Goal: Task Accomplishment & Management: Manage account settings

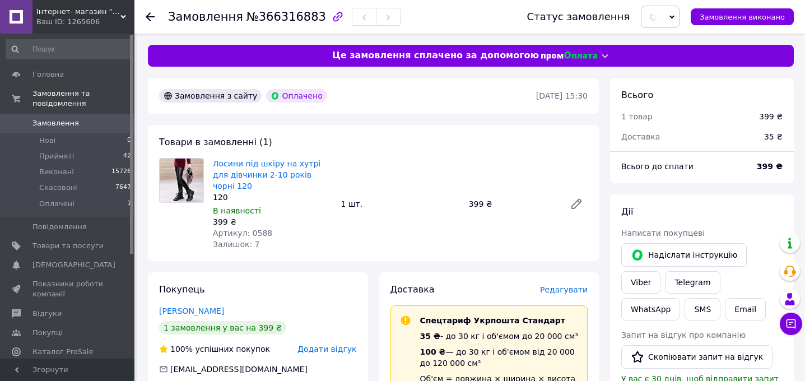
scroll to position [310, 0]
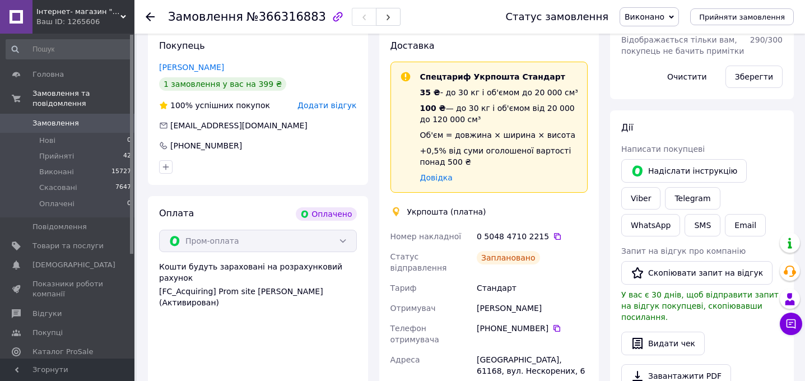
scroll to position [243, 0]
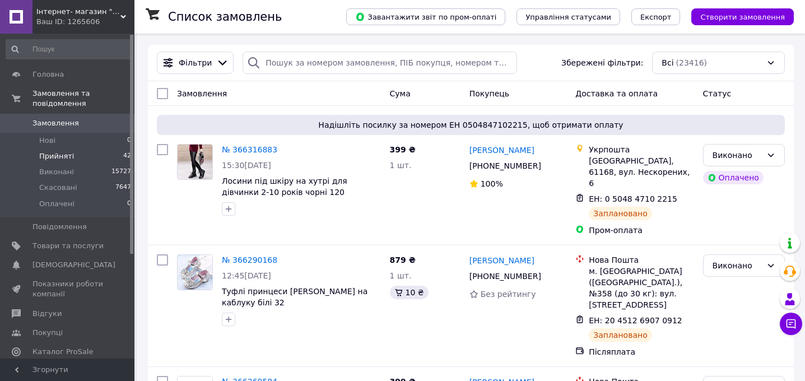
click at [54, 155] on span "Прийняті" at bounding box center [56, 156] width 35 height 10
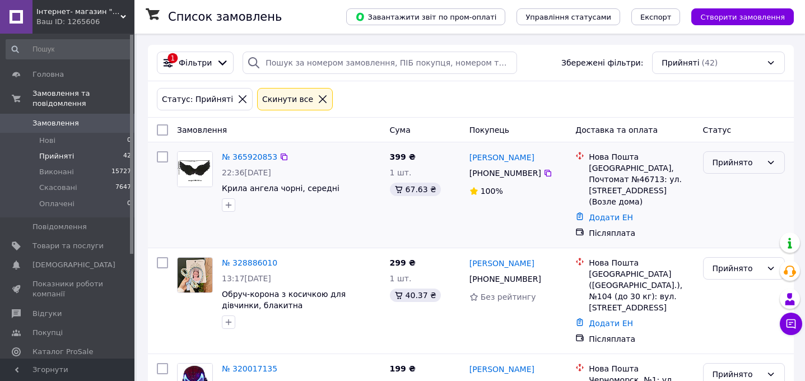
click at [735, 161] on div "Прийнято" at bounding box center [736, 162] width 49 height 12
click at [734, 204] on li "Скасовано" at bounding box center [743, 207] width 81 height 20
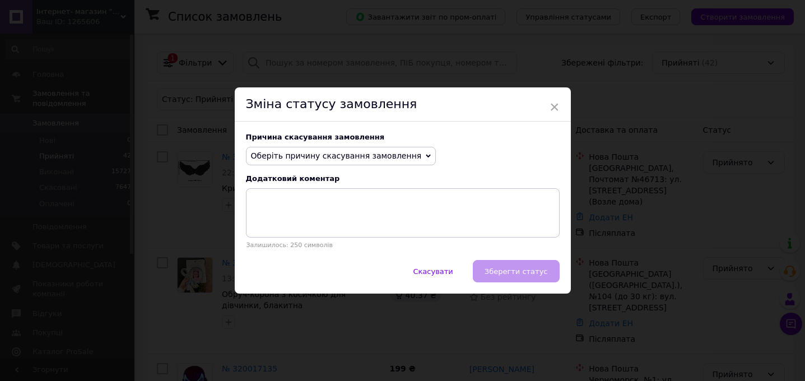
click at [359, 150] on span "Оберіть причину скасування замовлення" at bounding box center [341, 156] width 190 height 19
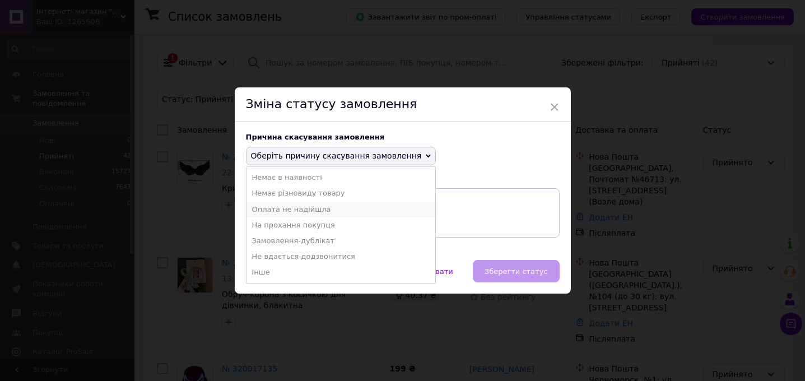
click at [306, 208] on li "Оплата не надійшла" at bounding box center [340, 210] width 189 height 16
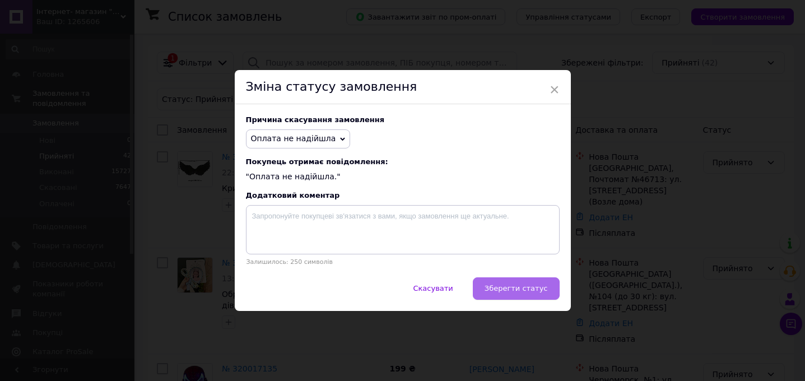
click at [541, 287] on span "Зберегти статус" at bounding box center [515, 288] width 63 height 8
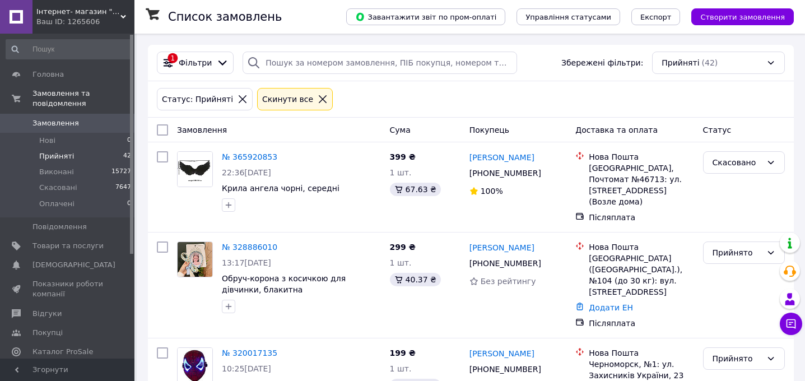
click at [77, 15] on span "Інтернет- магазин "Baby Kingdom"" at bounding box center [78, 12] width 84 height 10
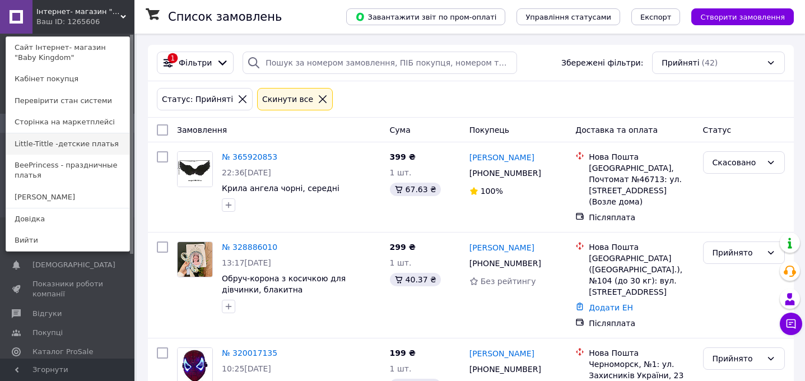
click at [53, 139] on link "Little-Tittle -детские платья" at bounding box center [67, 143] width 123 height 21
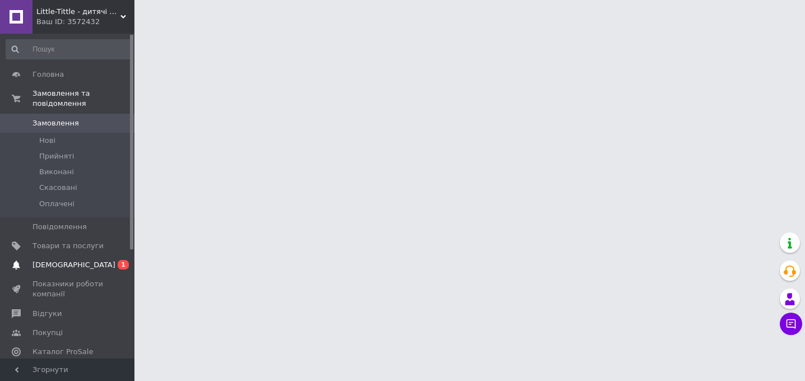
click at [54, 268] on span "[DEMOGRAPHIC_DATA]" at bounding box center [73, 265] width 83 height 10
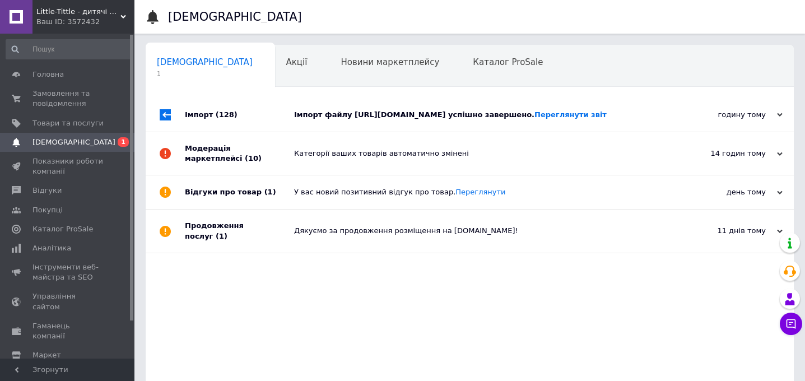
click at [402, 120] on div "Імпорт файлу https://baby-kingdom.salesdrive.me/export/yml/export.yml?publicKey…" at bounding box center [482, 115] width 376 height 10
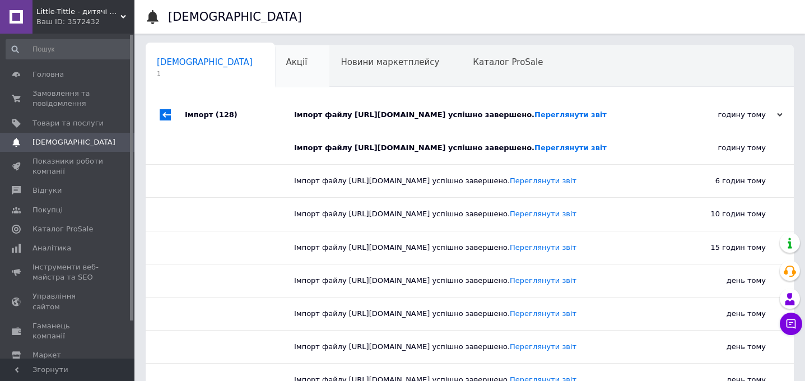
click at [275, 68] on div "Акції 0" at bounding box center [302, 66] width 55 height 43
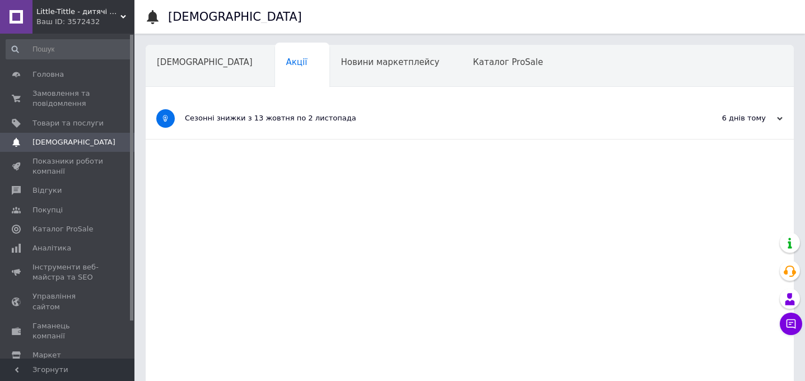
click at [66, 21] on div "Ваш ID: 3572432" at bounding box center [85, 22] width 98 height 10
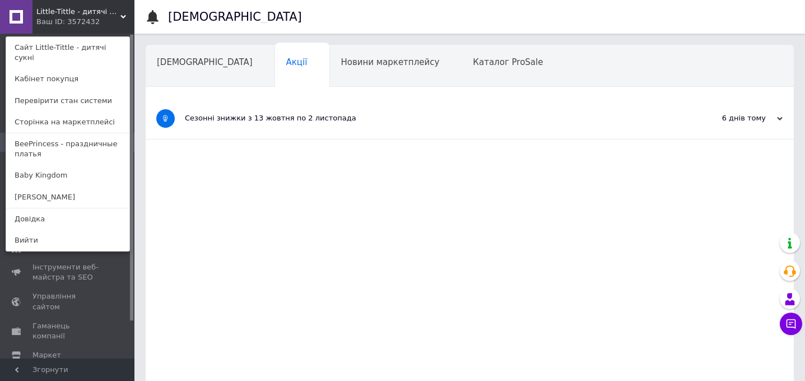
click at [54, 139] on link "BeePrincess - праздничные платья" at bounding box center [67, 148] width 123 height 31
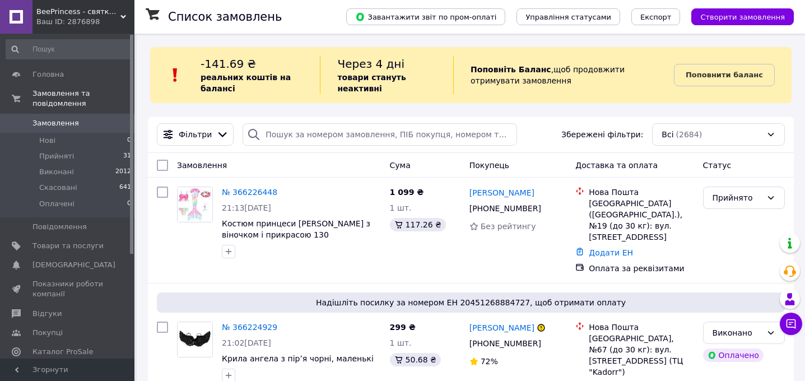
click at [80, 16] on span "BeePrincess - святкові сукні" at bounding box center [78, 12] width 84 height 10
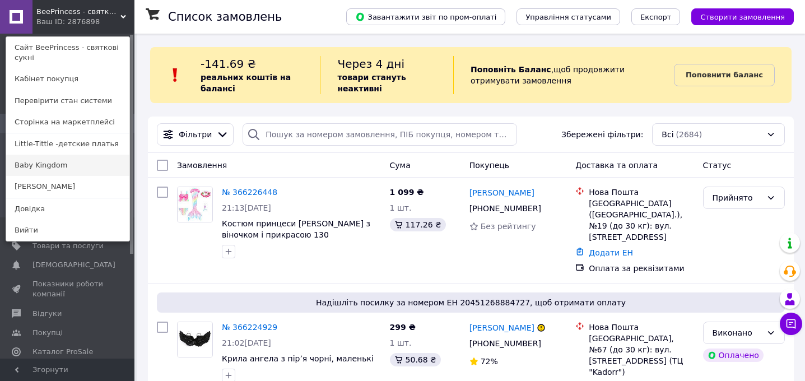
click at [63, 165] on link "Baby Kingdom" at bounding box center [67, 165] width 123 height 21
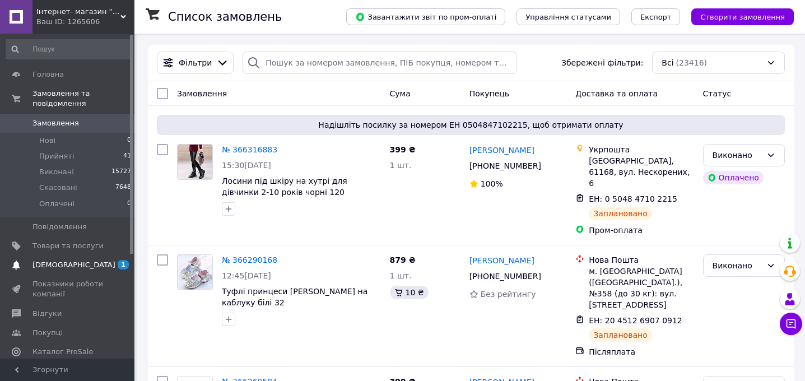
click at [52, 270] on link "[DEMOGRAPHIC_DATA] 1 0" at bounding box center [69, 264] width 138 height 19
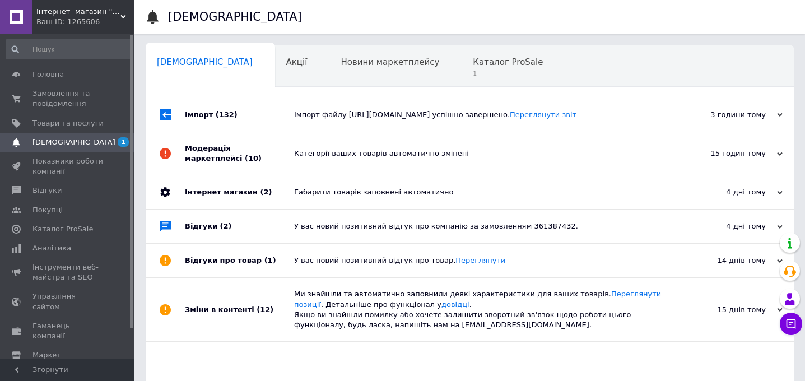
click at [387, 132] on div "Імпорт файлу https://baby-kingdom.salesdrive.me/export/yml/export.yml?publicKey…" at bounding box center [482, 115] width 376 height 34
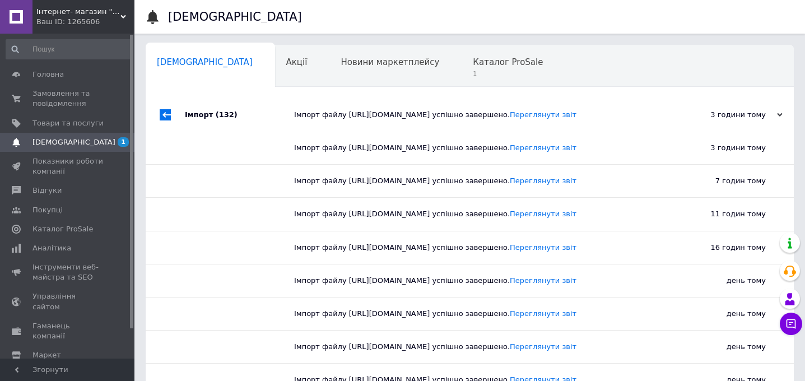
click at [457, 45] on div "Сповіщення 0 Акції 0 Новини маркетплейсу 0 Каталог ProSale 1 Навчання та заходи…" at bounding box center [470, 65] width 648 height 45
click at [473, 62] on span "Каталог ProSale" at bounding box center [508, 62] width 70 height 10
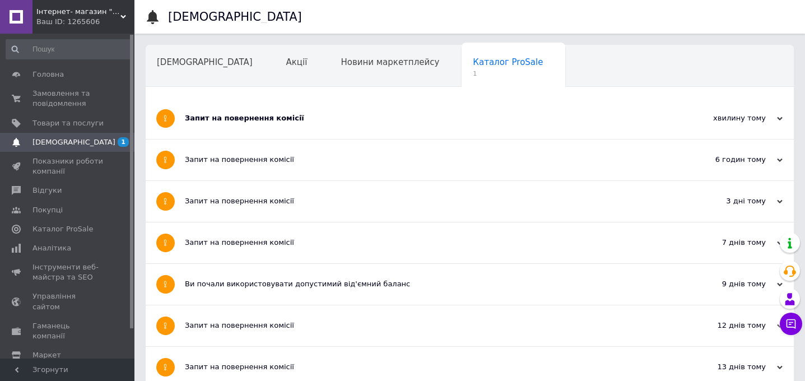
click at [286, 122] on div "Запит на повернення комісії" at bounding box center [428, 118] width 486 height 10
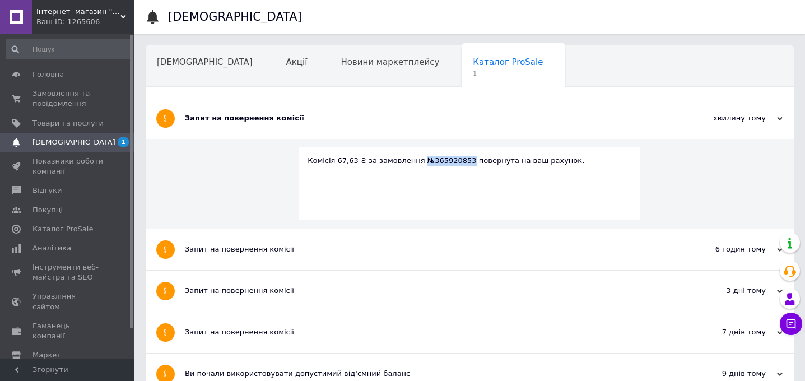
drag, startPoint x: 467, startPoint y: 161, endPoint x: 417, endPoint y: 159, distance: 49.9
click at [417, 159] on div "Комісія 67,63 ₴ за замовлення №365920853 повернута на ваш рахунок." at bounding box center [469, 161] width 324 height 10
copy div "№365920853"
click at [65, 97] on span "Замовлення та повідомлення" at bounding box center [67, 98] width 71 height 20
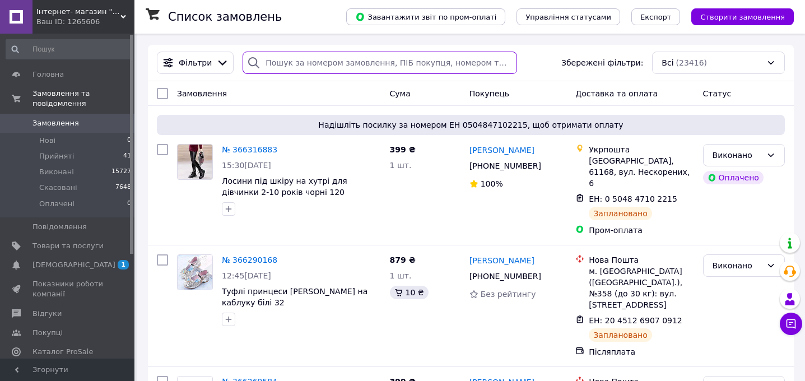
click at [368, 60] on input "search" at bounding box center [380, 63] width 274 height 22
paste input "№365920853"
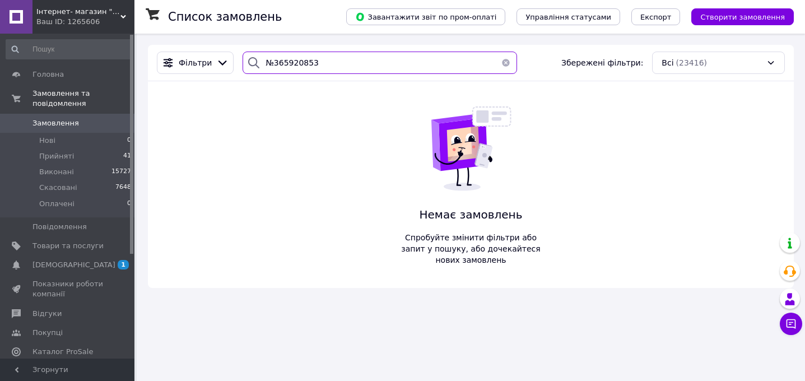
click at [274, 64] on input "№365920853" at bounding box center [380, 63] width 274 height 22
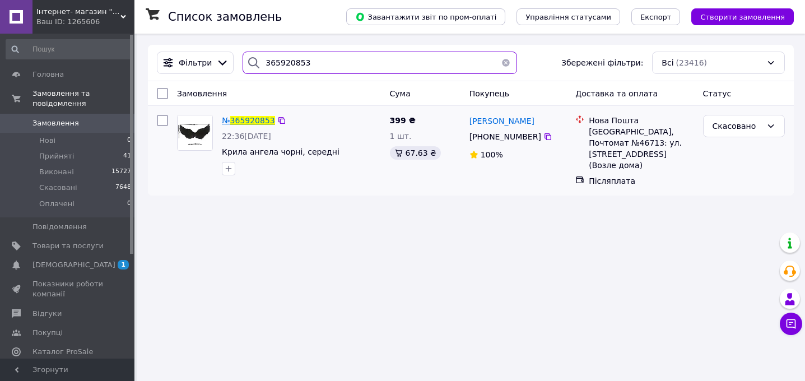
type input "365920853"
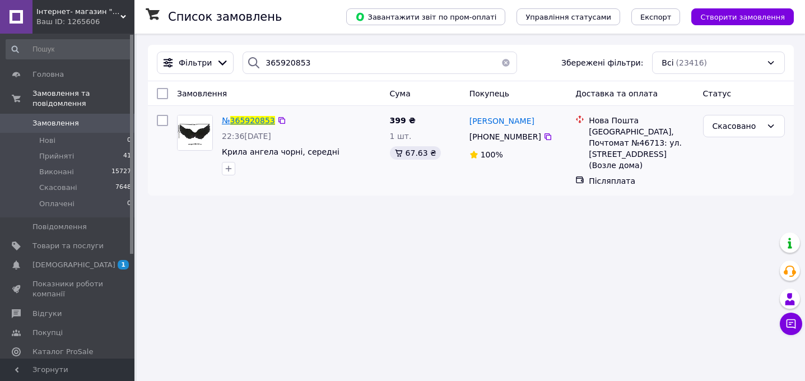
click at [259, 118] on span "365920853" at bounding box center [252, 120] width 45 height 9
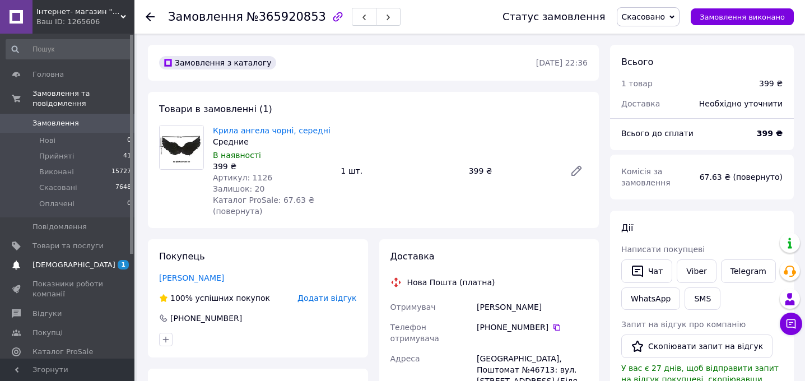
click at [56, 265] on span "[DEMOGRAPHIC_DATA]" at bounding box center [73, 265] width 83 height 10
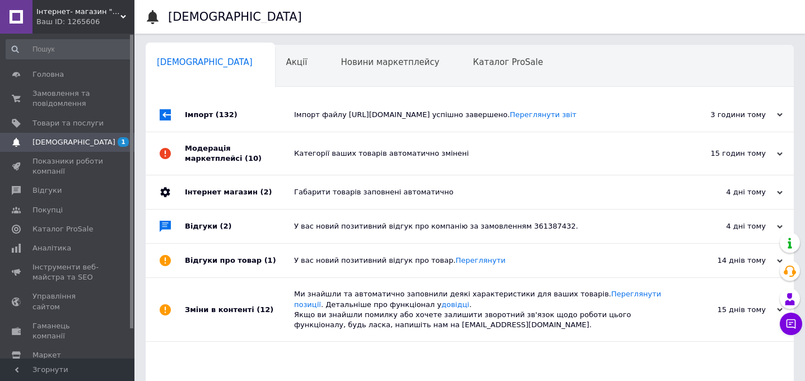
click at [329, 120] on div "Імпорт файлу https://baby-kingdom.salesdrive.me/export/yml/export.yml?publicKey…" at bounding box center [482, 115] width 376 height 10
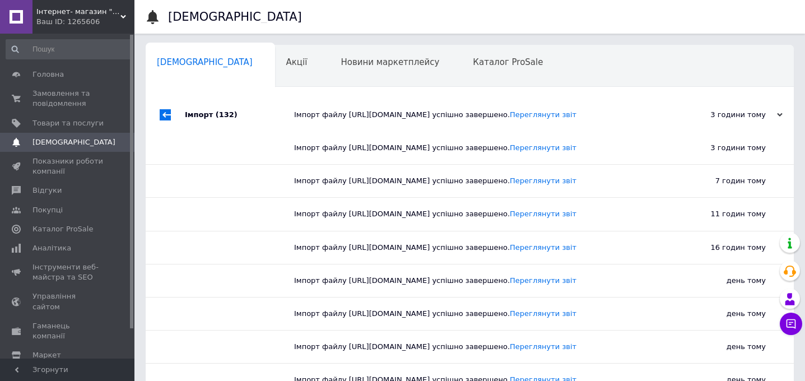
click at [469, 1] on div "[DEMOGRAPHIC_DATA]" at bounding box center [480, 17] width 625 height 34
click at [50, 108] on span "Замовлення та повідомлення" at bounding box center [67, 98] width 71 height 20
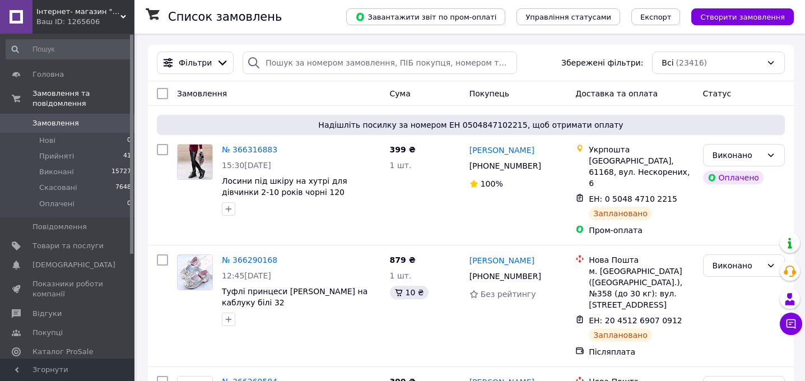
click at [87, 21] on div "Ваш ID: 1265606" at bounding box center [85, 22] width 98 height 10
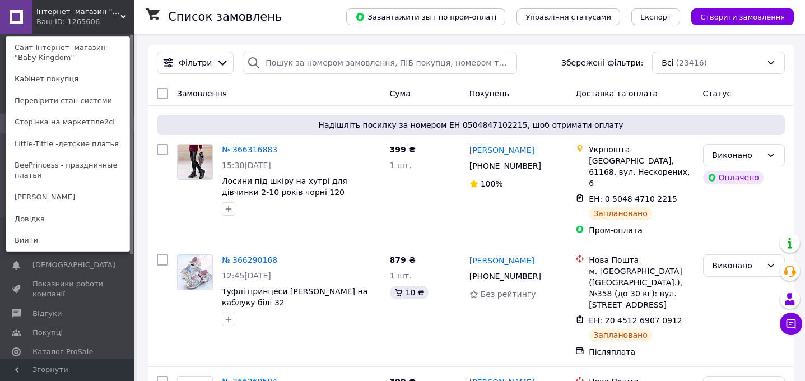
click at [73, 144] on link "Little-Tittle -детские платья" at bounding box center [67, 143] width 123 height 21
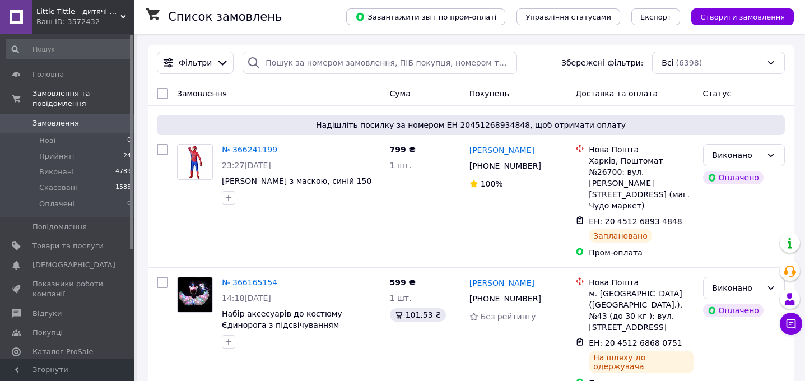
click at [62, 22] on div "Ваш ID: 3572432" at bounding box center [85, 22] width 98 height 10
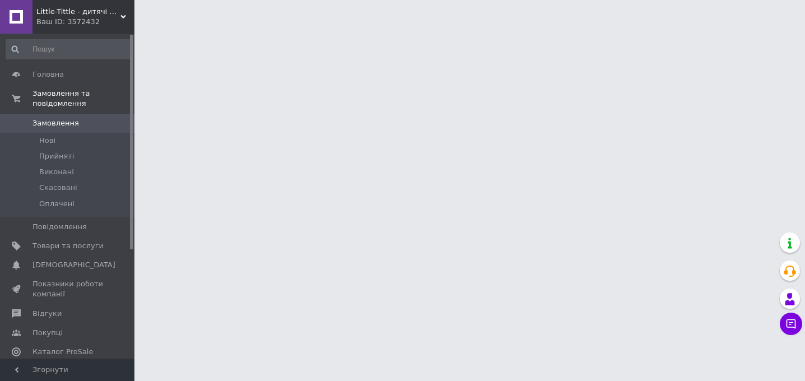
click at [74, 13] on span "Little-Tittle - дитячі сукні" at bounding box center [78, 12] width 84 height 10
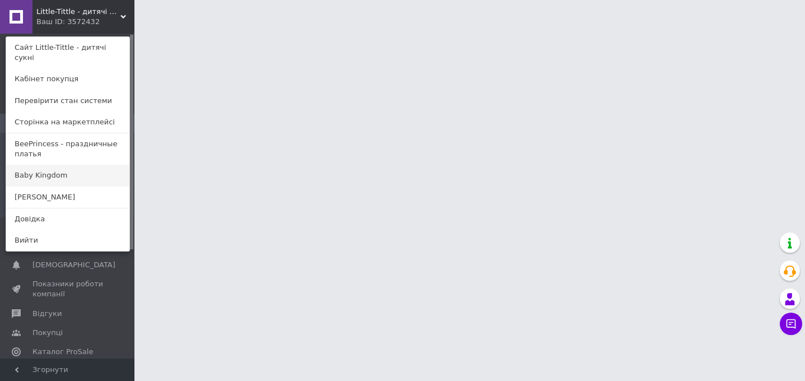
click at [49, 168] on link "Baby Kingdom" at bounding box center [67, 175] width 123 height 21
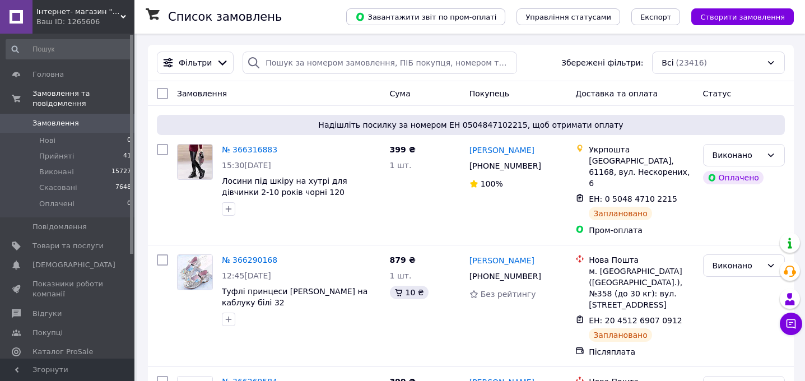
click at [73, 15] on span "Інтернет- магазин "Baby Kingdom"" at bounding box center [78, 12] width 84 height 10
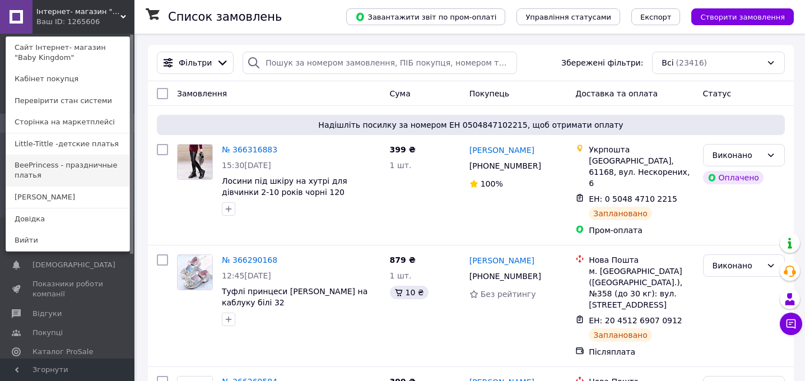
click at [54, 161] on link "BeePrincess - праздничные платья" at bounding box center [67, 170] width 123 height 31
